Goal: Register for event/course

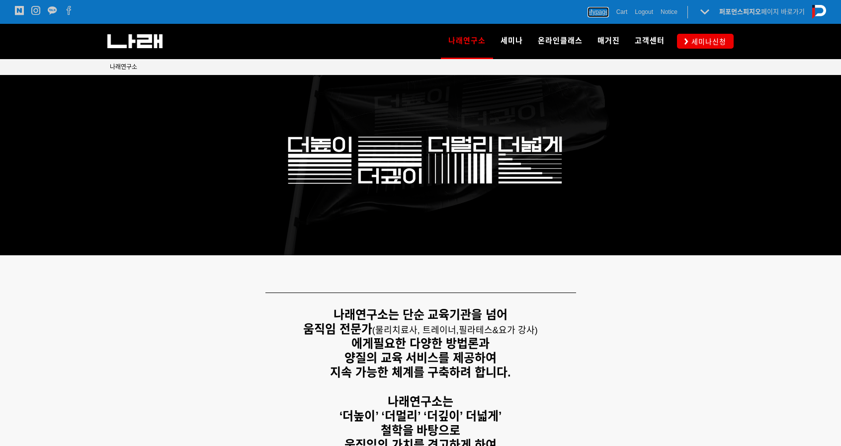
click at [602, 12] on span "Mypage" at bounding box center [598, 12] width 21 height 10
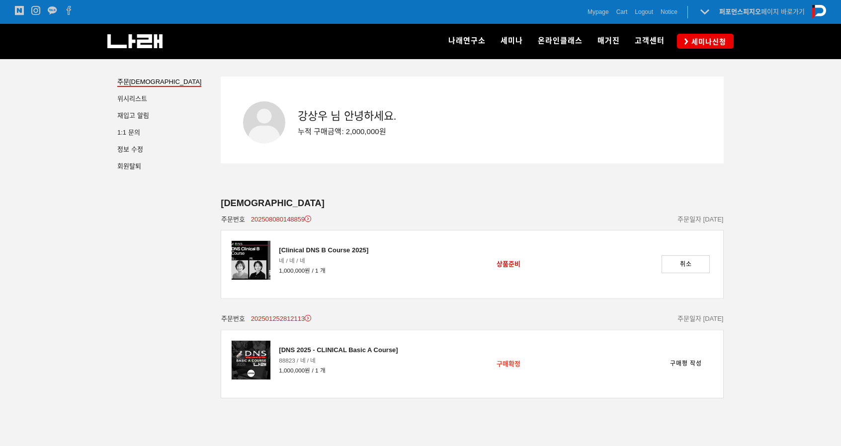
scroll to position [23, 0]
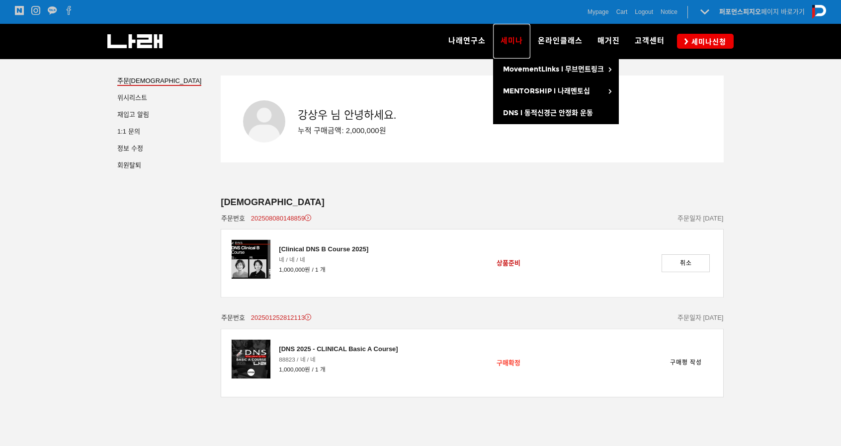
click at [526, 34] on link "세미나" at bounding box center [511, 41] width 37 height 35
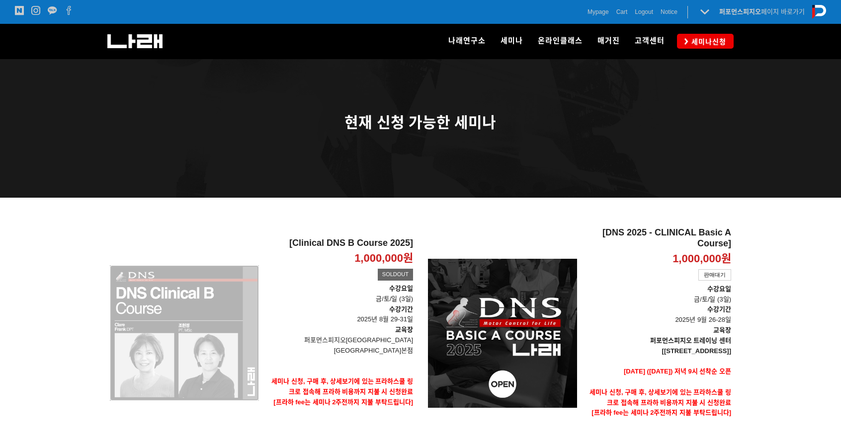
click at [192, 336] on div "[Clinical DNS B Course 2025] 1,000,000원 TIME SALE SOLDOUT" at bounding box center [184, 333] width 149 height 211
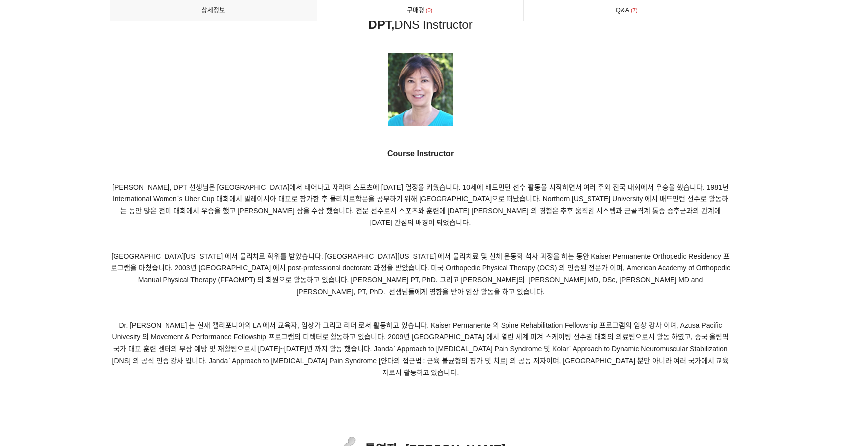
scroll to position [5296, 0]
